Goal: Navigation & Orientation: Find specific page/section

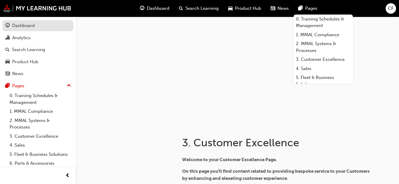
click at [27, 26] on div "Dashboard" at bounding box center [23, 25] width 23 height 7
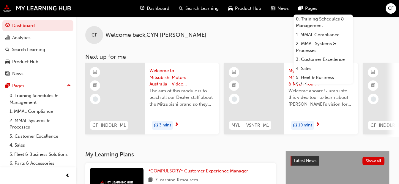
click at [239, 150] on div "CF Welcome back , [PERSON_NAME] Next up for me CF_INDDLR_M1 Welcome to Mitsubis…" at bounding box center [237, 84] width 323 height 135
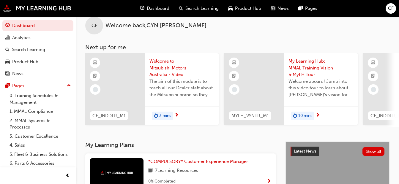
scroll to position [5, 0]
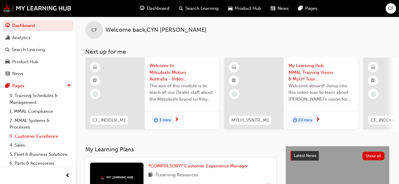
click at [53, 134] on link "3. Customer Excellence" at bounding box center [40, 136] width 66 height 9
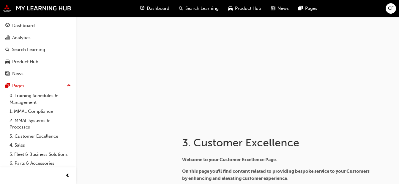
click at [162, 7] on span "Dashboard" at bounding box center [158, 8] width 23 height 7
